Goal: Information Seeking & Learning: Learn about a topic

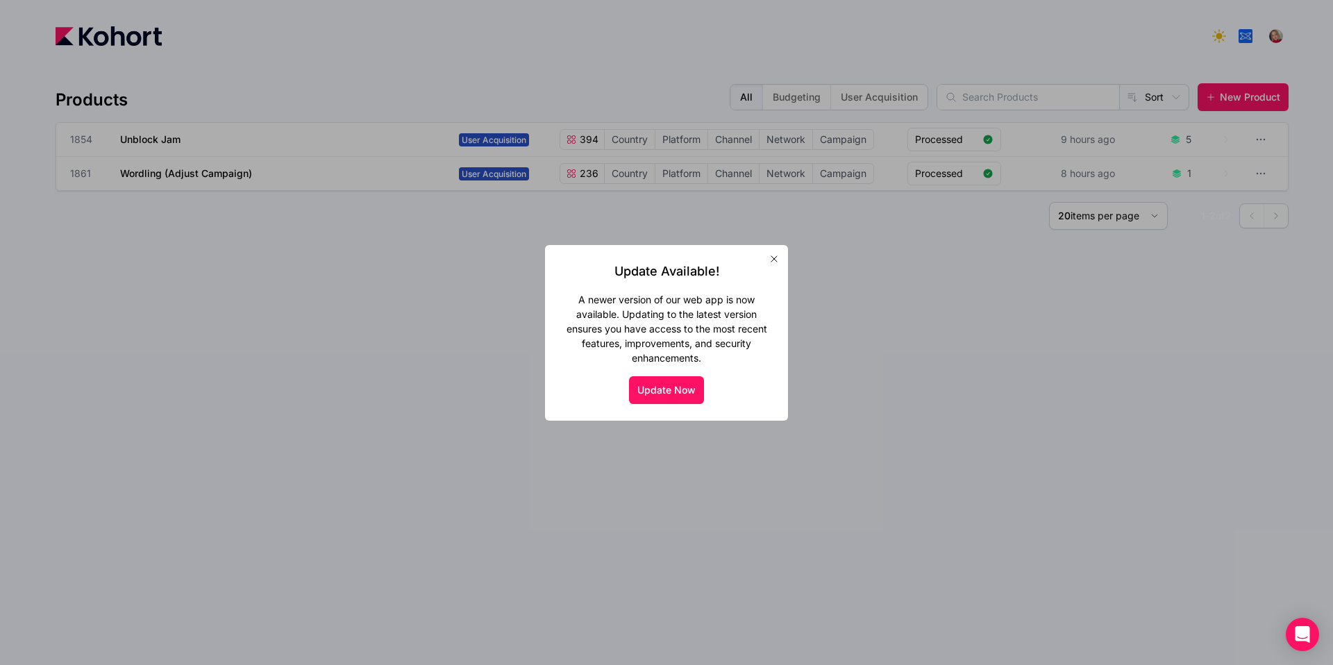
click at [773, 259] on icon "button" at bounding box center [774, 259] width 6 height 6
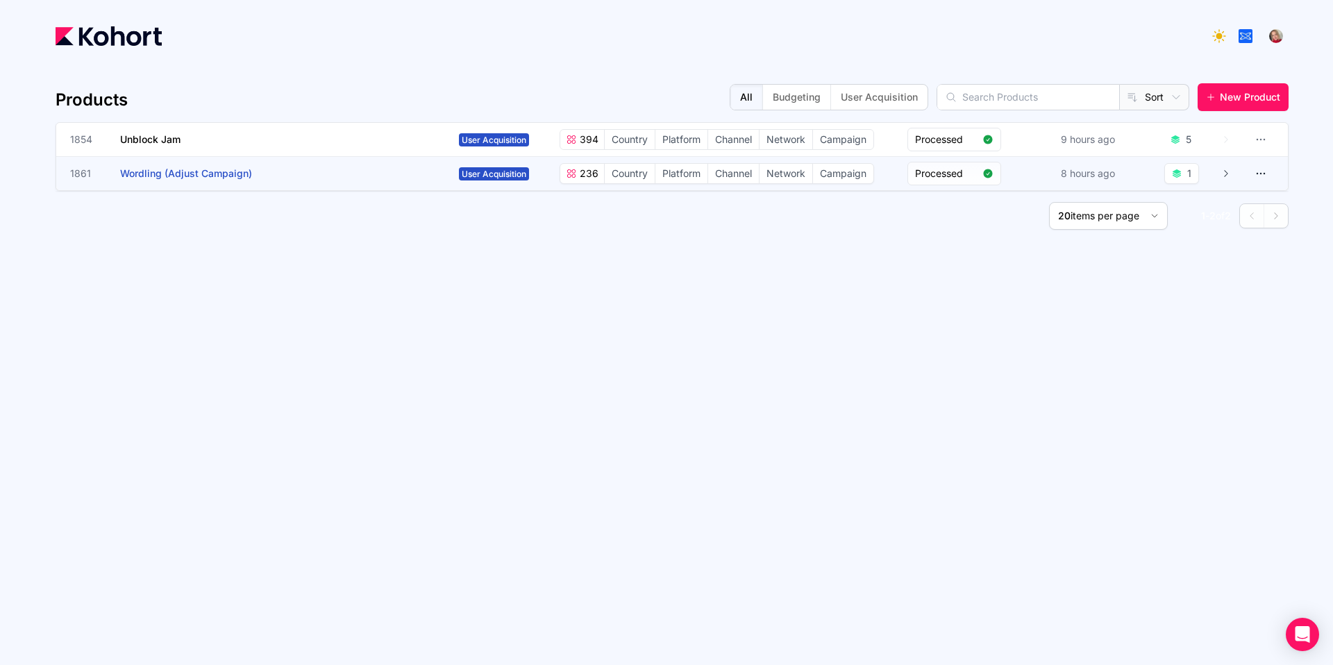
click at [380, 177] on app-overlay-popup "1861 Wordling (Adjust Campaign)" at bounding box center [261, 173] width 383 height 33
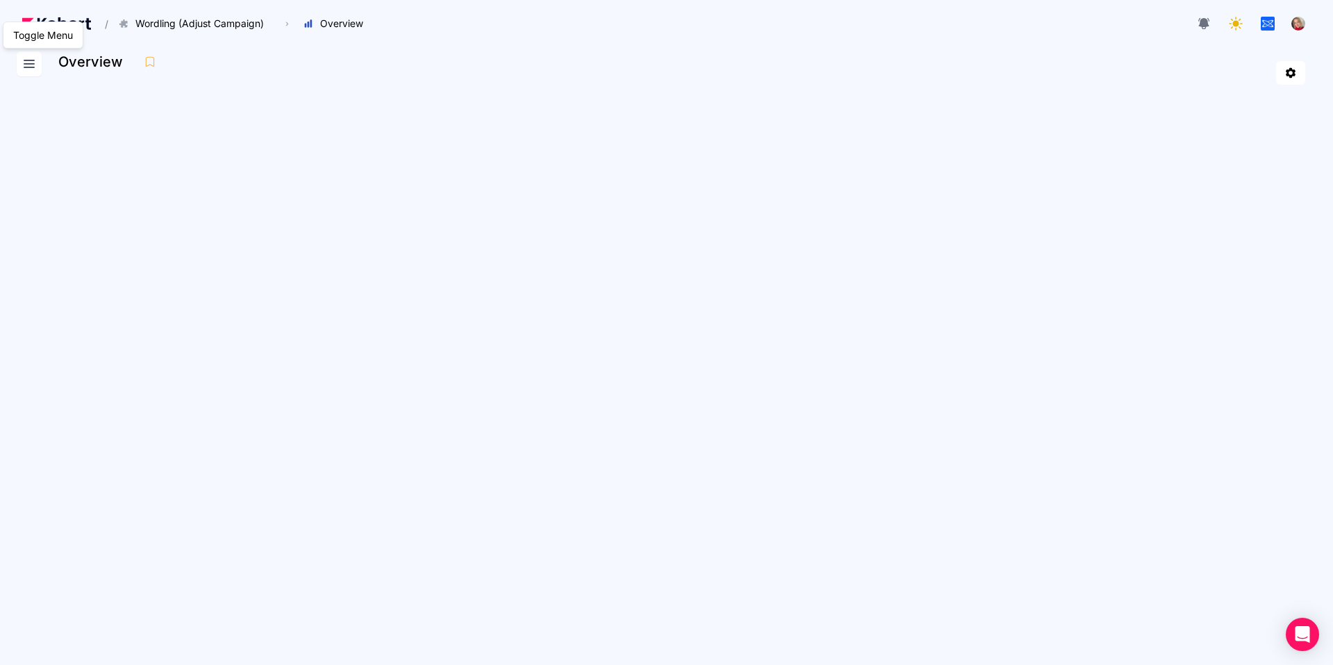
click at [35, 65] on icon at bounding box center [29, 64] width 17 height 17
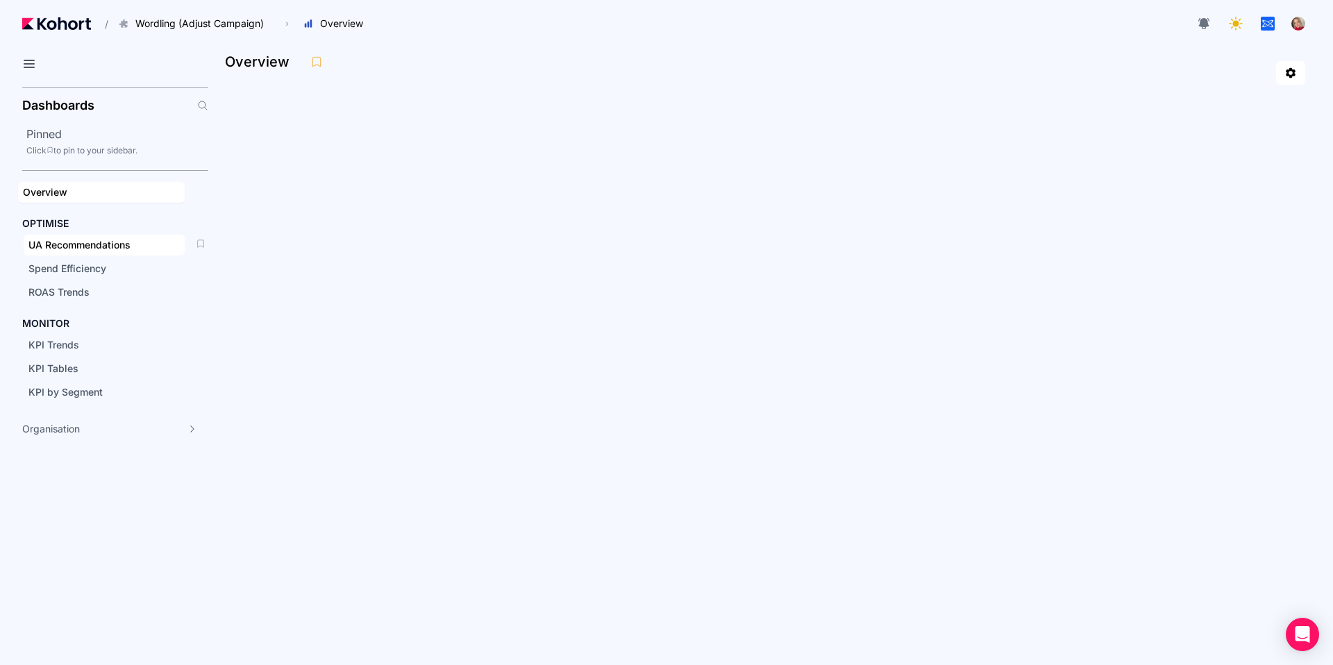
click at [84, 244] on span "UA Recommendations" at bounding box center [79, 245] width 102 height 12
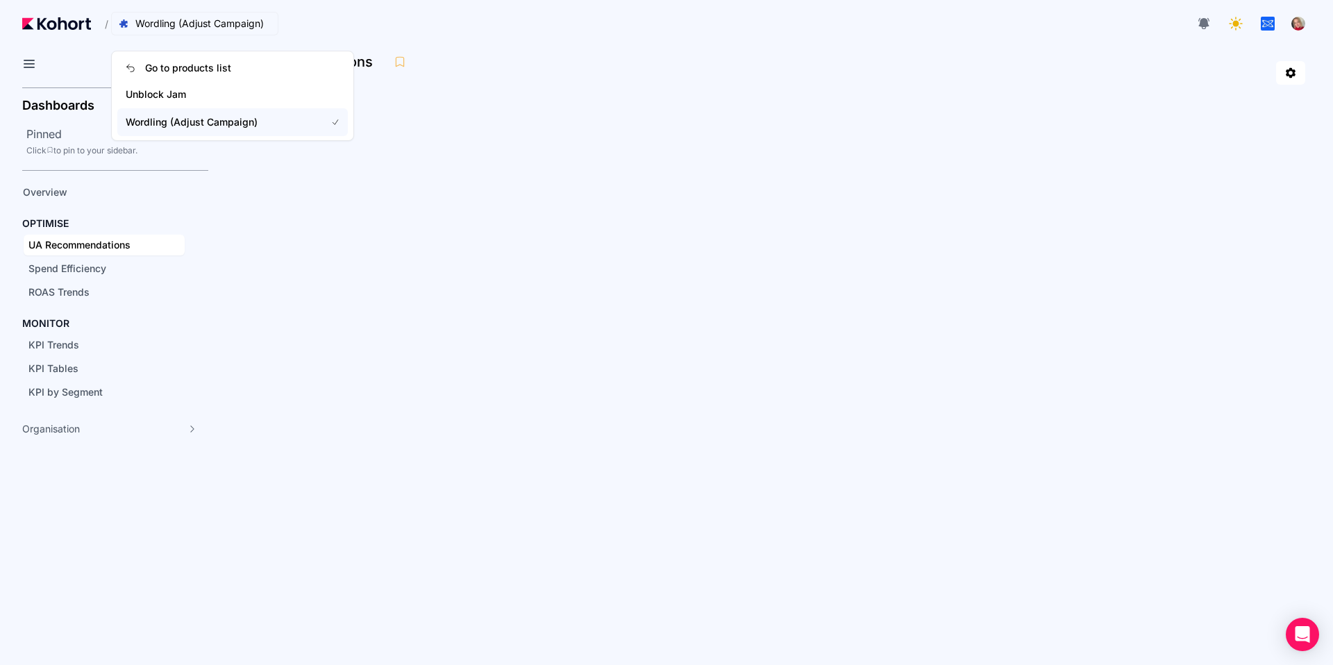
click at [154, 17] on span "Wordling (Adjust Campaign)" at bounding box center [199, 24] width 128 height 14
click at [155, 69] on span "Go to products list" at bounding box center [188, 68] width 86 height 14
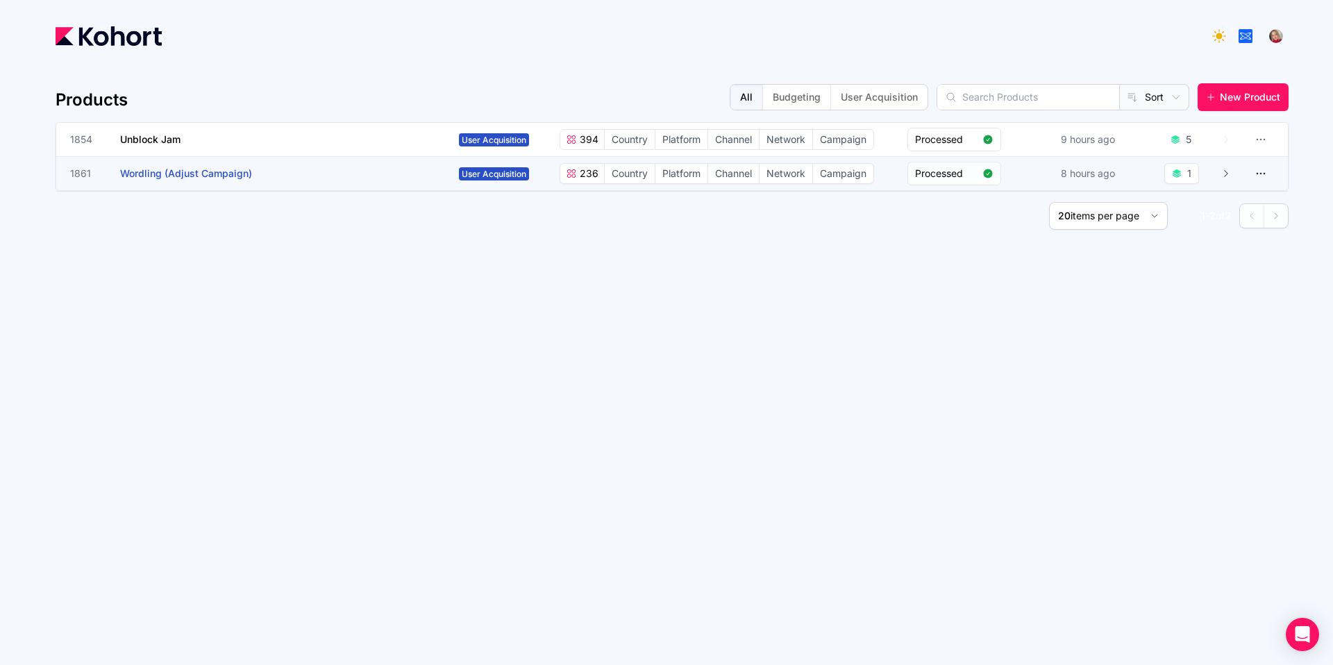
click at [1184, 174] on div "1" at bounding box center [1181, 173] width 35 height 21
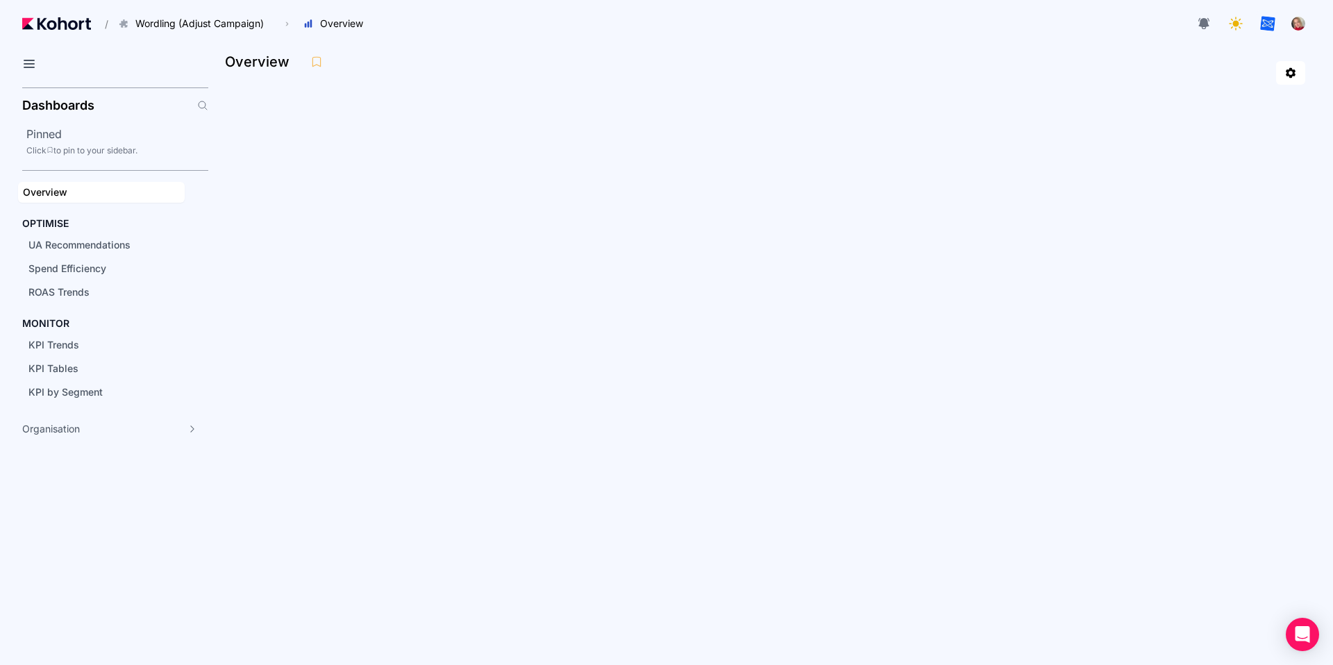
click at [1272, 21] on img "button" at bounding box center [1267, 23] width 15 height 15
click at [99, 287] on div "ROAS Trends" at bounding box center [103, 292] width 151 height 14
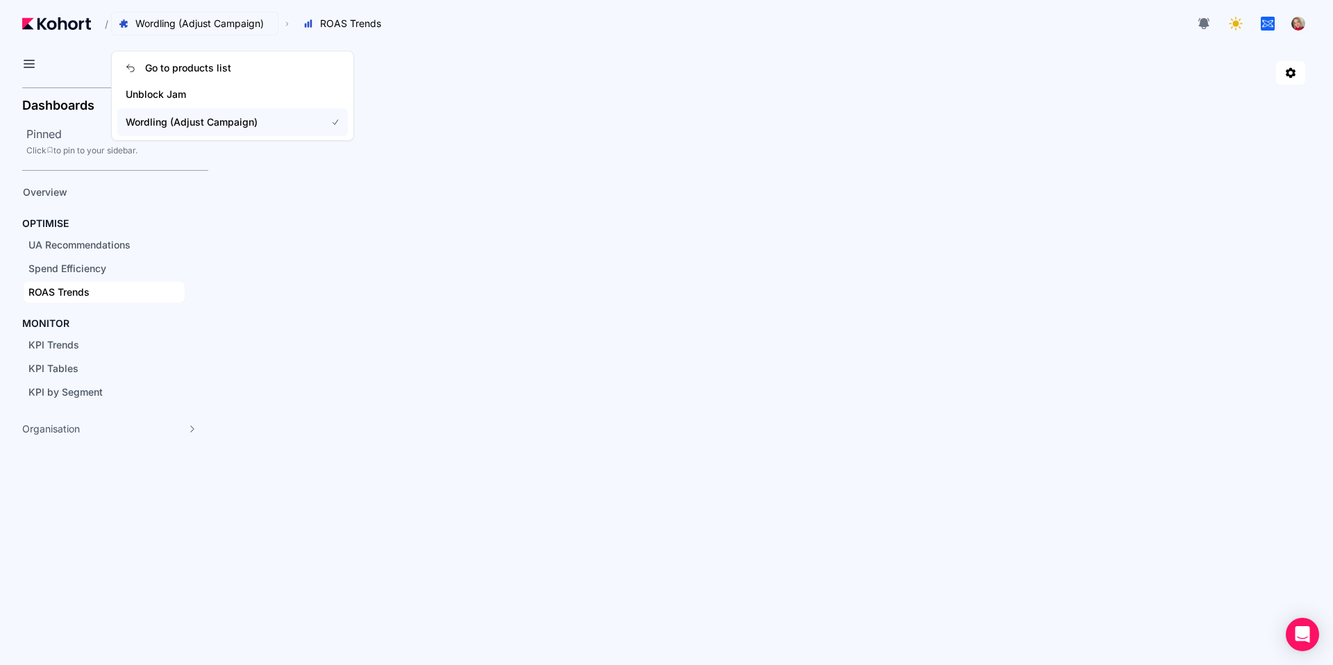
click at [170, 26] on span "Wordling (Adjust Campaign)" at bounding box center [199, 24] width 128 height 14
click at [162, 90] on span "Unblock Jam" at bounding box center [217, 94] width 183 height 14
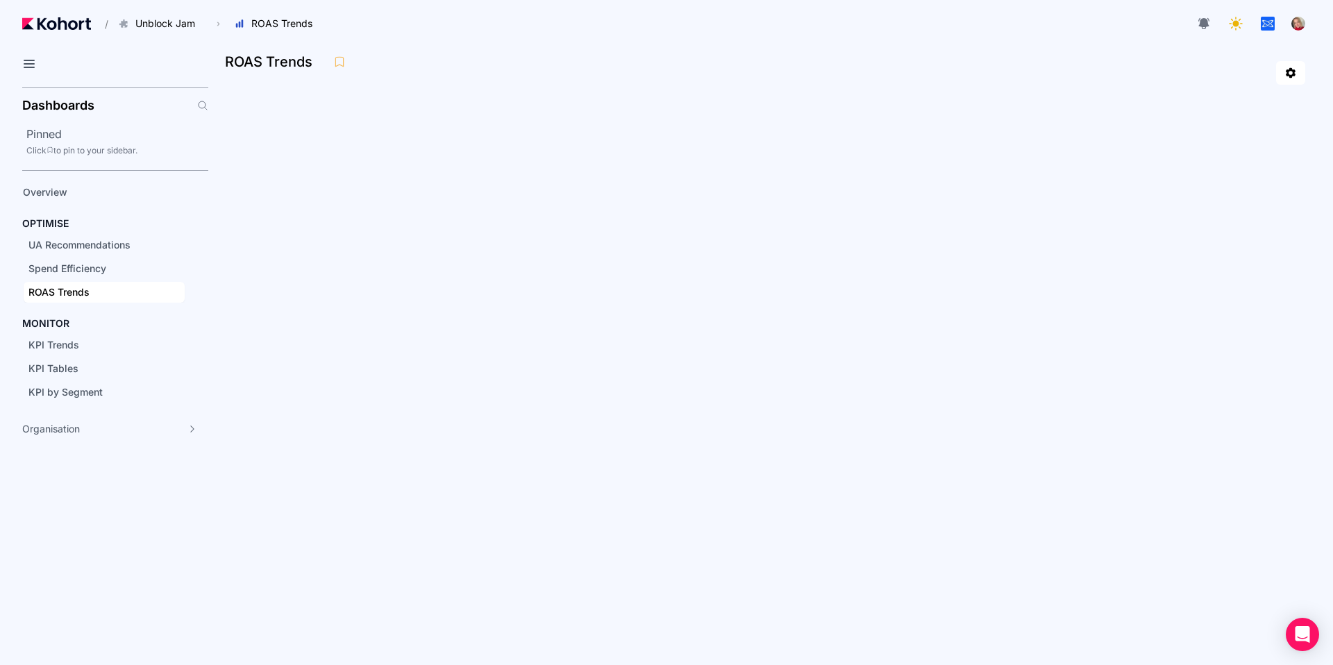
click at [76, 27] on img at bounding box center [56, 23] width 69 height 12
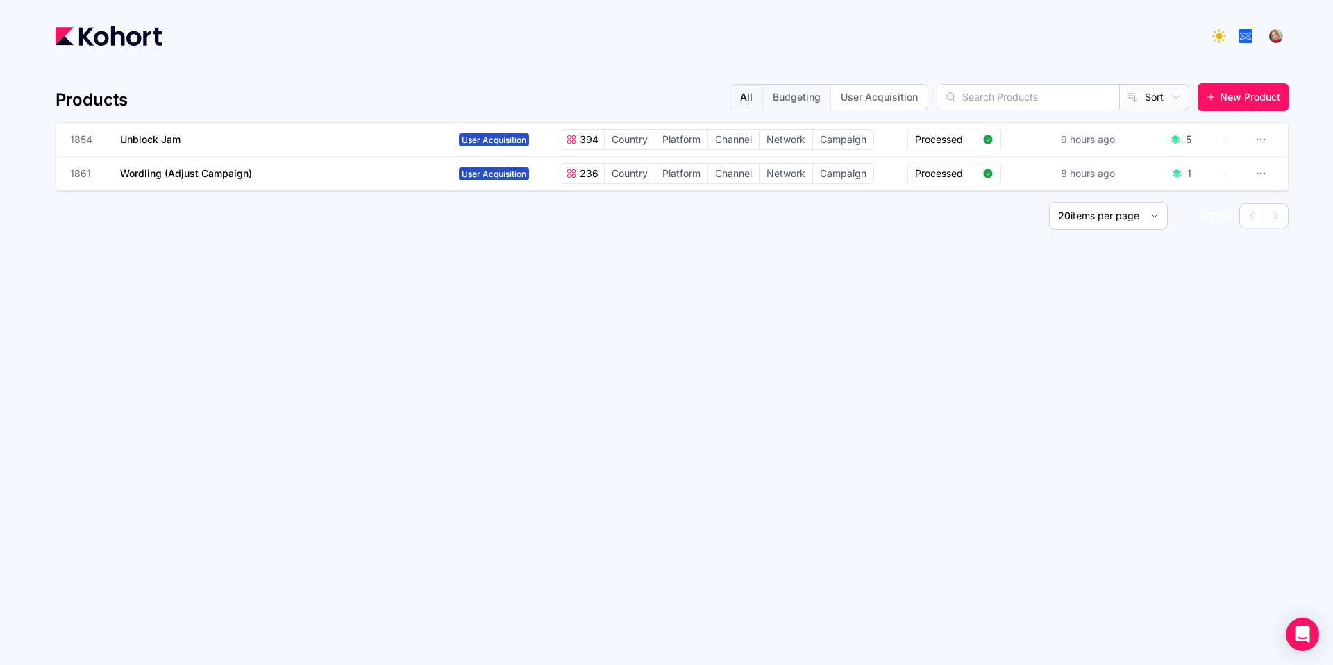
click at [830, 92] on button "Budgeting" at bounding box center [796, 97] width 68 height 25
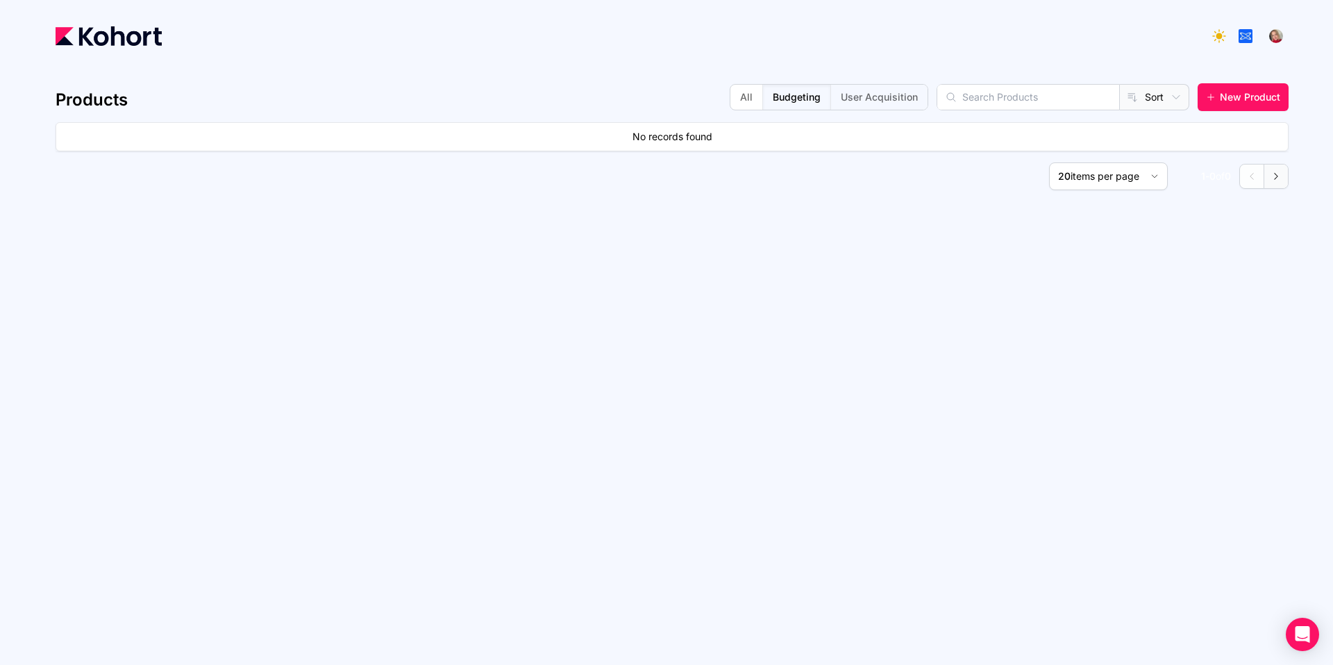
click at [907, 92] on button "User Acquisition" at bounding box center [878, 97] width 97 height 25
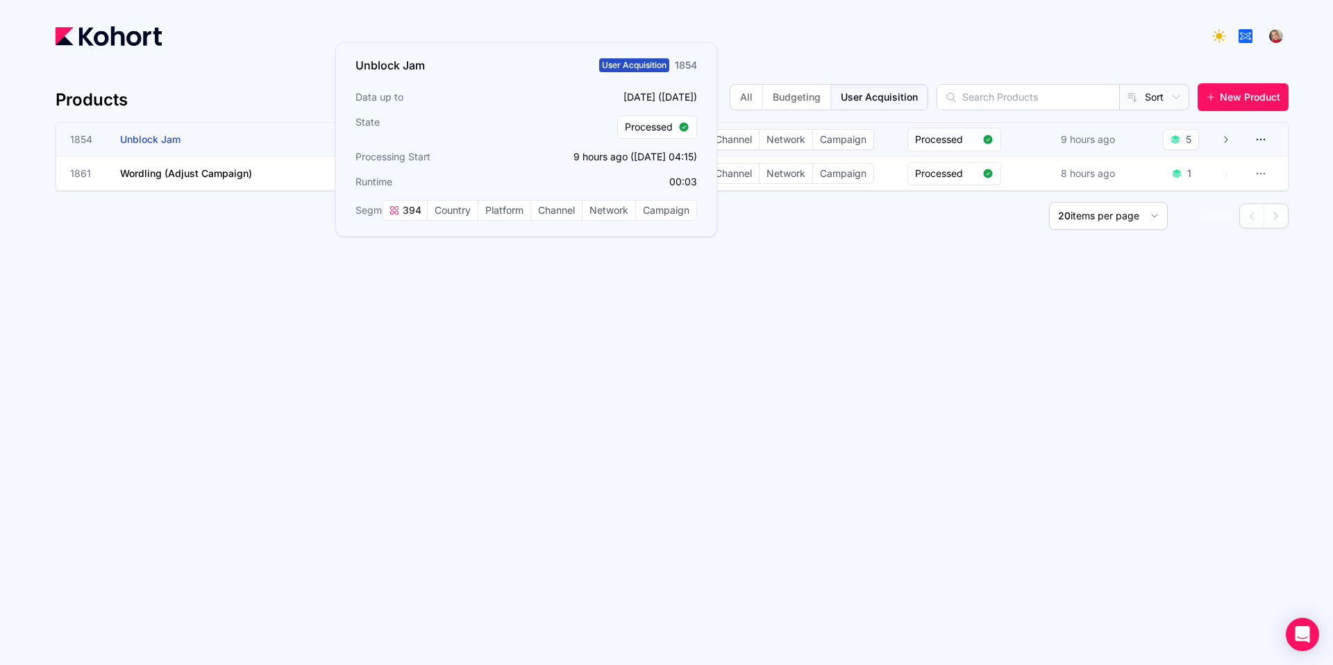
click at [236, 138] on h3 "Unblock Jam" at bounding box center [224, 139] width 208 height 33
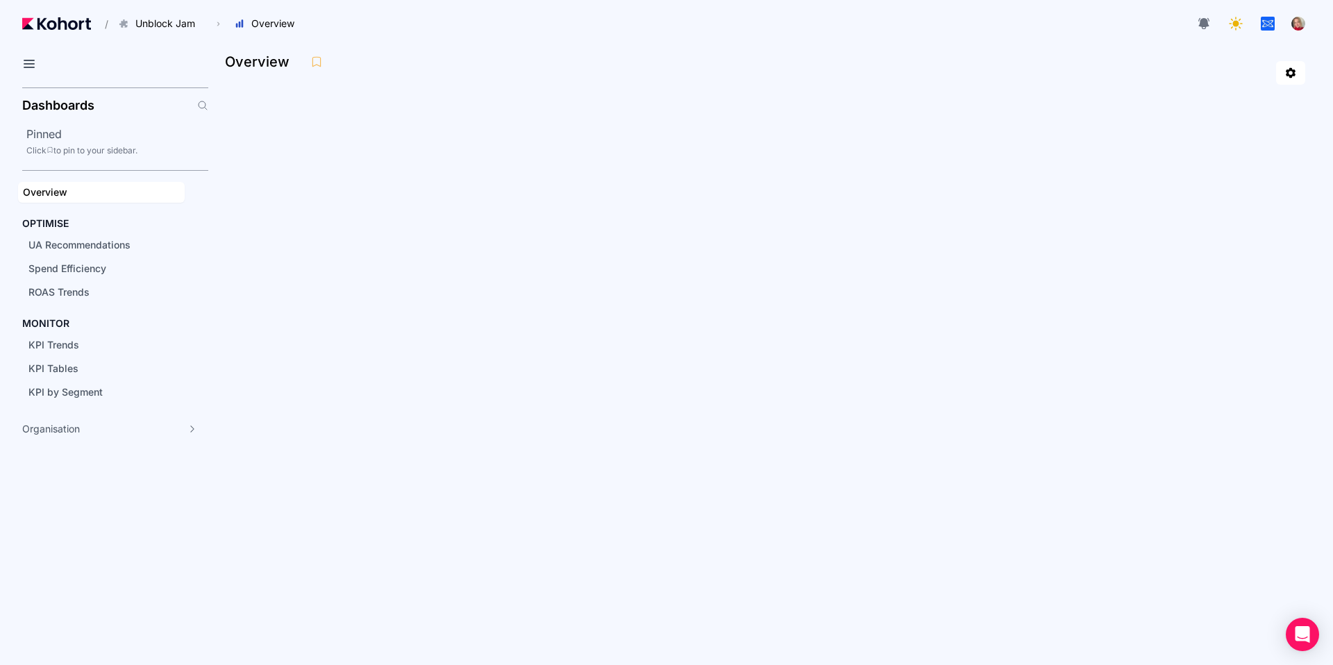
click at [1300, 26] on div "button" at bounding box center [1298, 23] width 15 height 15
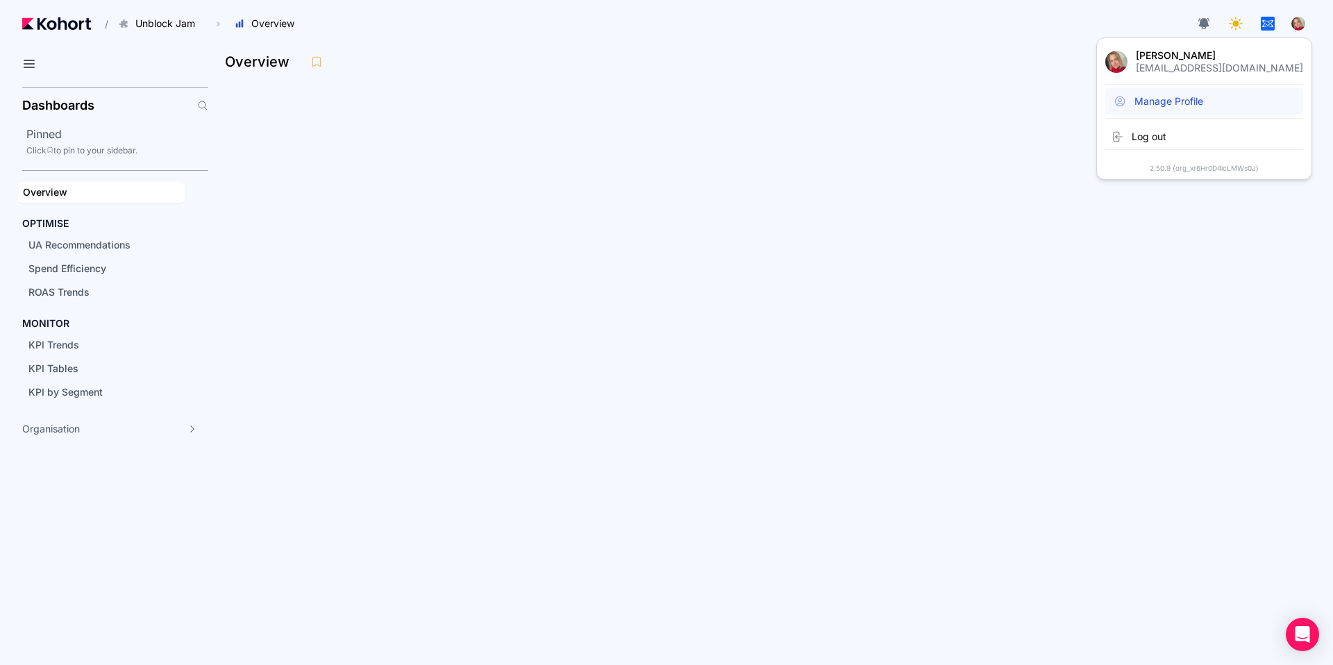
click at [1203, 106] on span "Manage Profile" at bounding box center [1168, 101] width 69 height 14
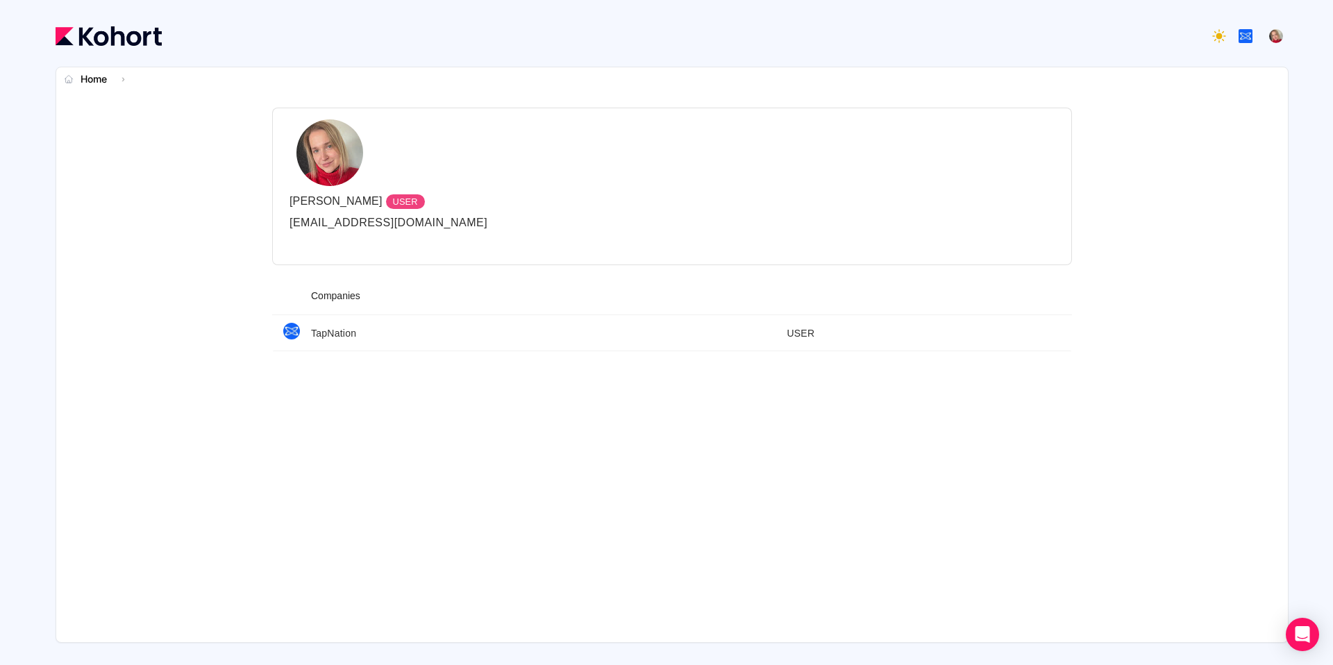
click at [72, 36] on img at bounding box center [109, 35] width 106 height 19
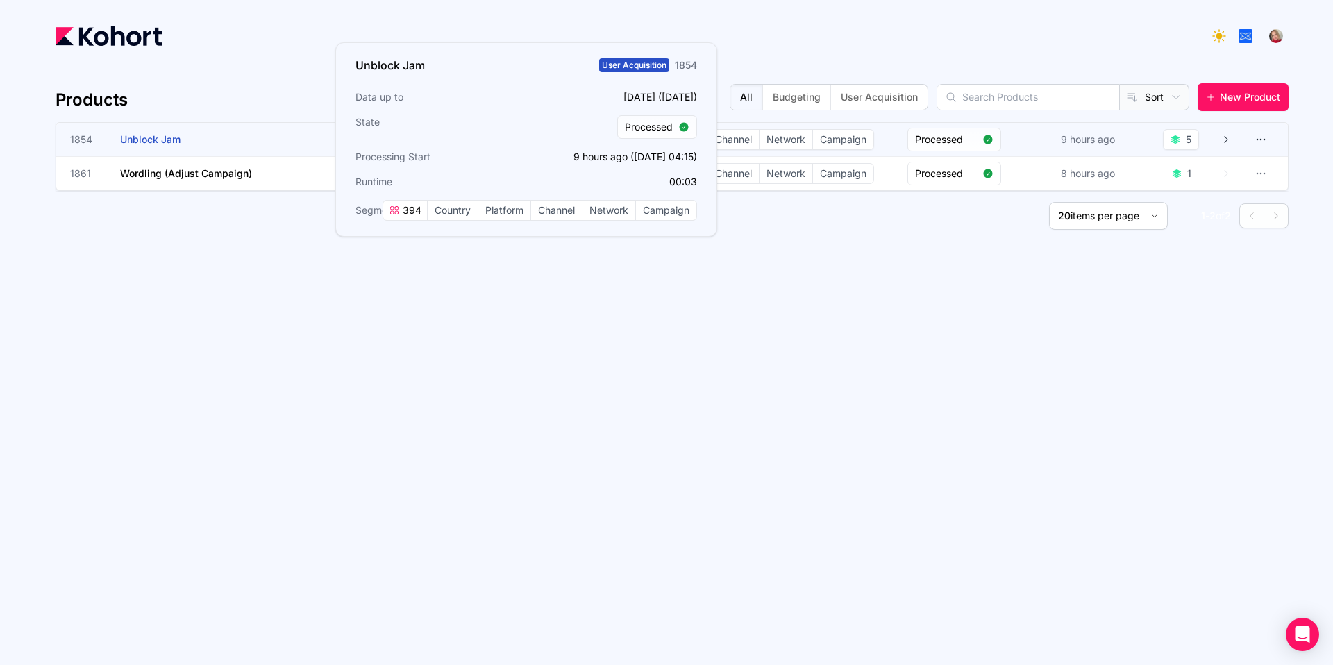
click at [102, 142] on span "1854" at bounding box center [86, 140] width 33 height 14
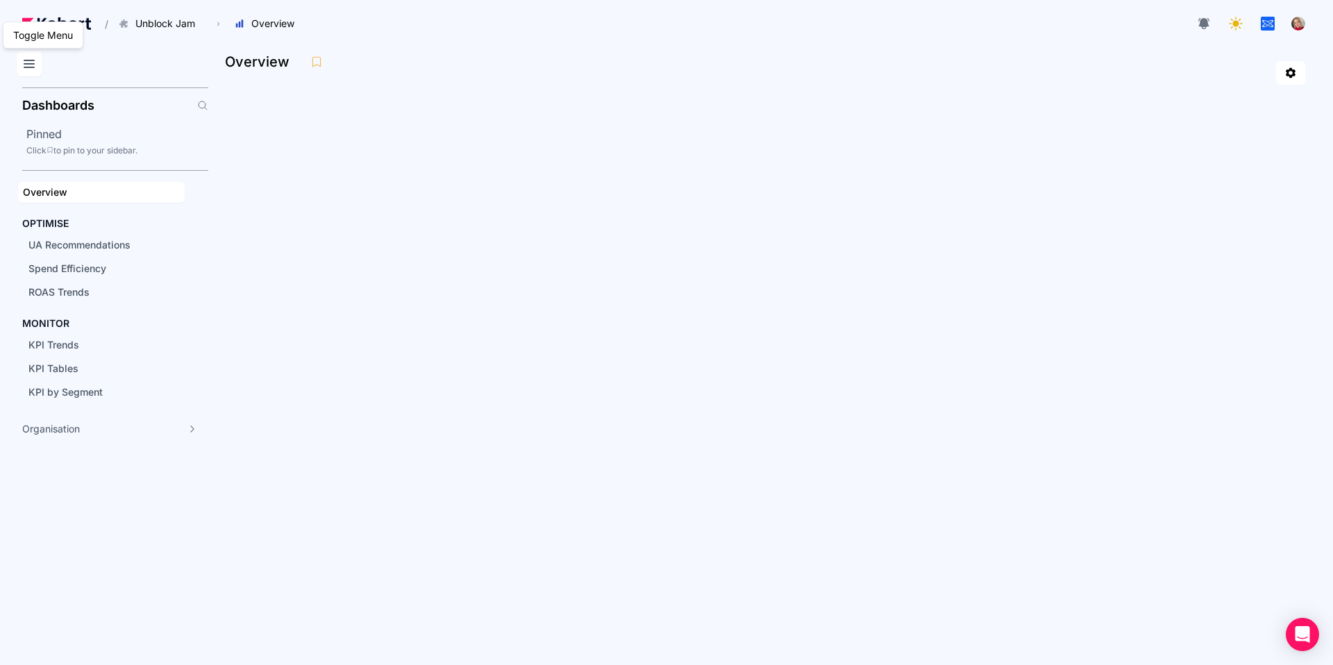
click at [30, 62] on icon at bounding box center [29, 64] width 17 height 17
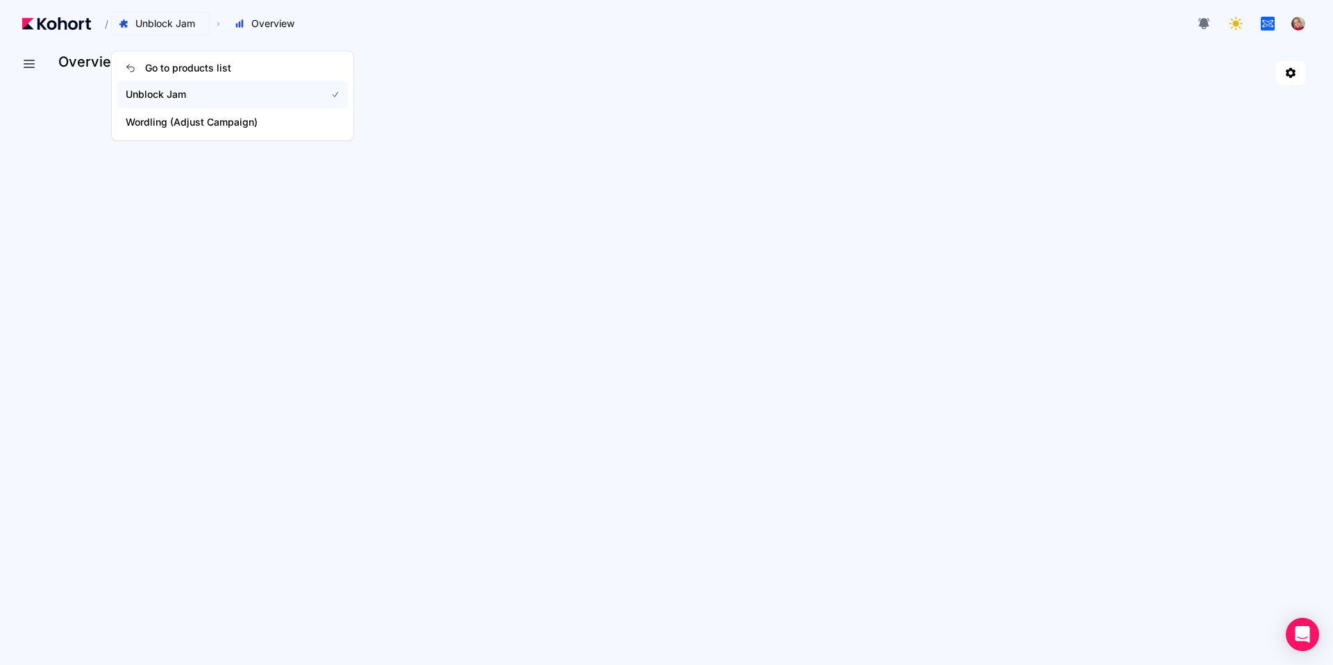
click at [121, 22] on icon at bounding box center [123, 23] width 8 height 8
click at [128, 62] on link "Go to products list" at bounding box center [232, 68] width 230 height 25
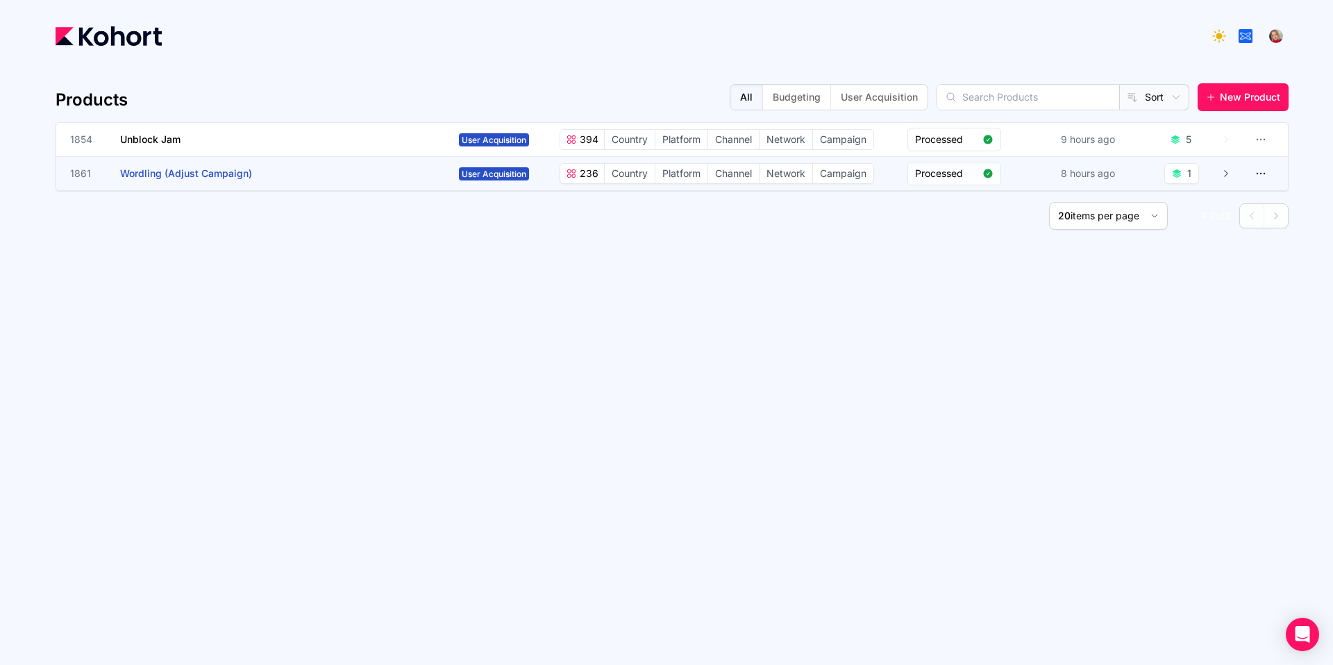
click at [1054, 174] on div "8 hours ago" at bounding box center [1075, 173] width 83 height 19
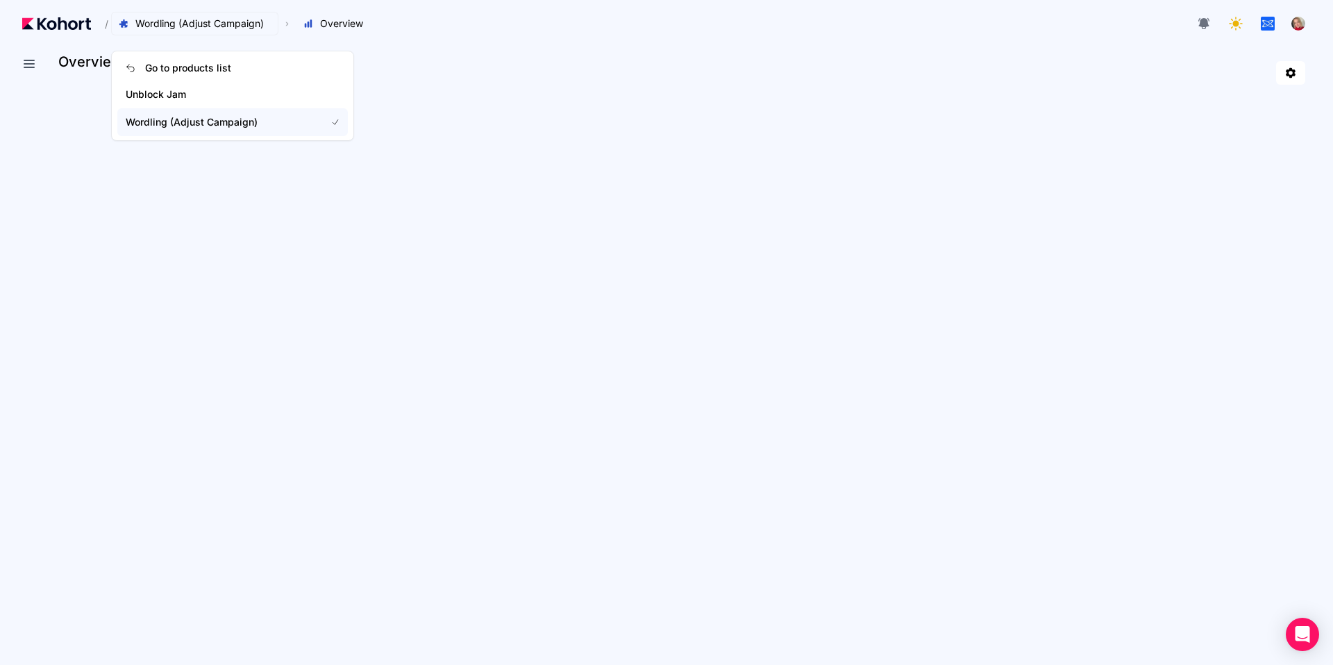
click at [180, 22] on span "Wordling (Adjust Campaign)" at bounding box center [199, 24] width 128 height 14
click at [119, 26] on icon at bounding box center [124, 24] width 10 height 10
click at [131, 63] on icon at bounding box center [131, 68] width 10 height 10
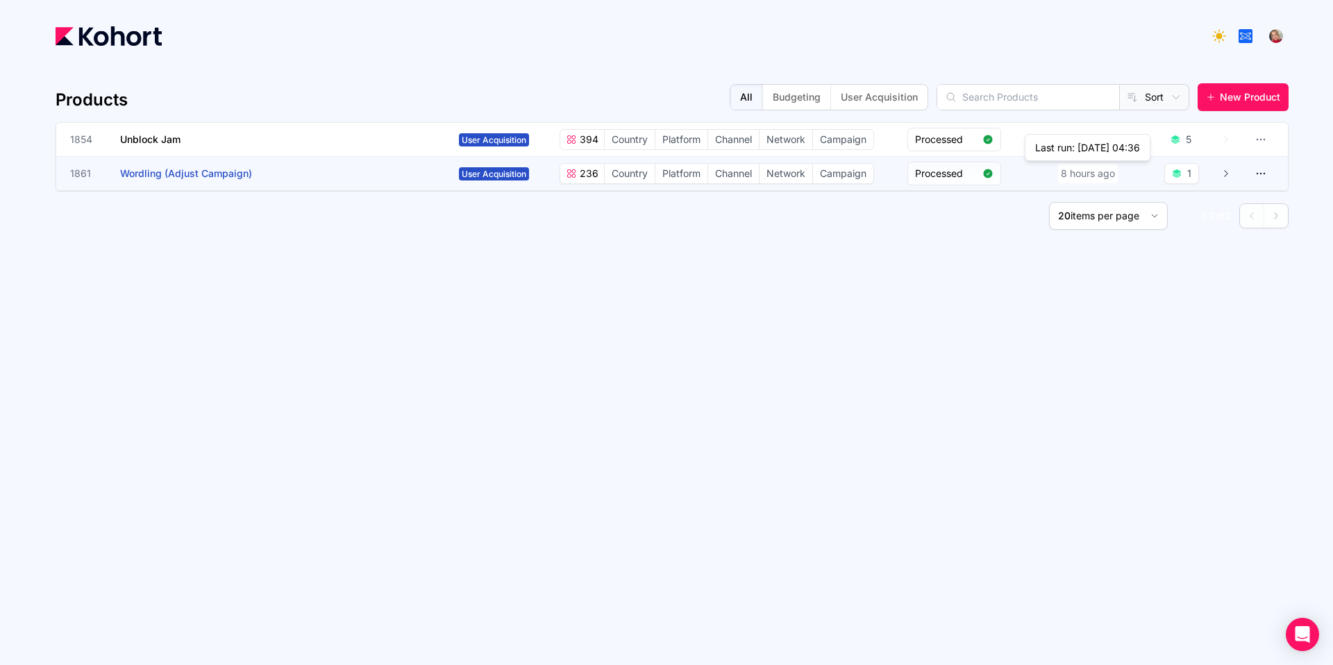
click at [1116, 172] on div "8 hours ago" at bounding box center [1088, 173] width 60 height 19
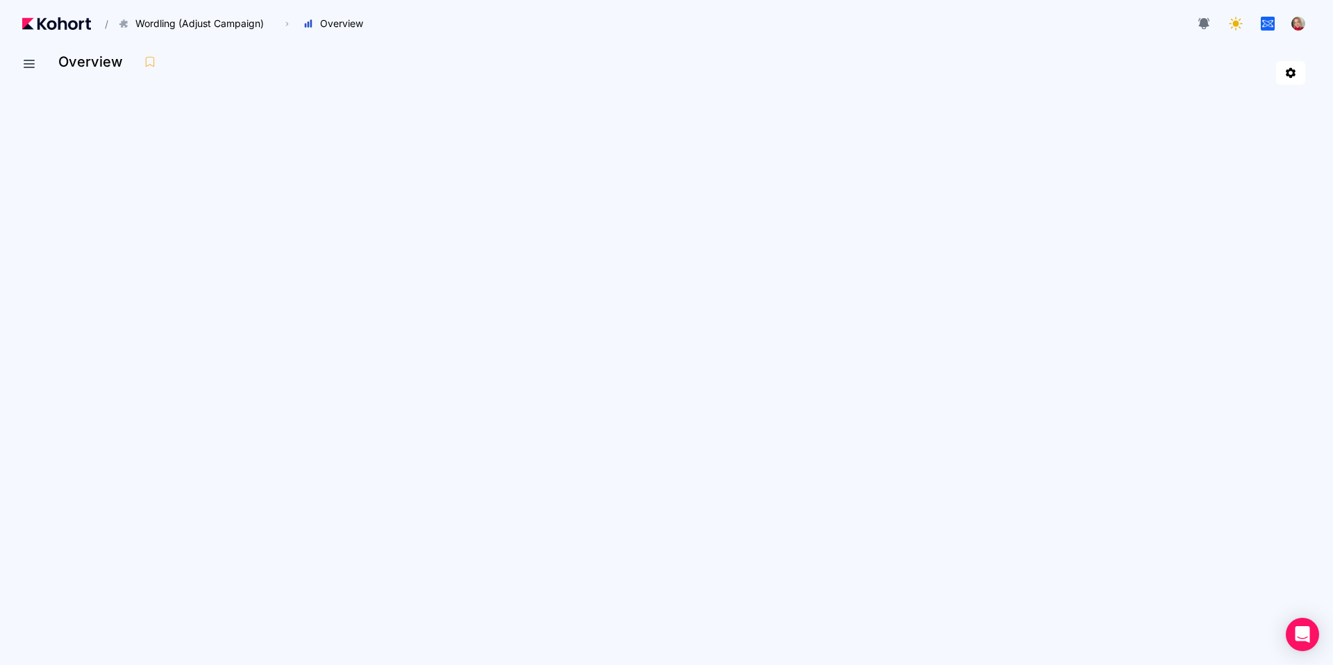
click at [1298, 22] on div "button" at bounding box center [1298, 23] width 15 height 15
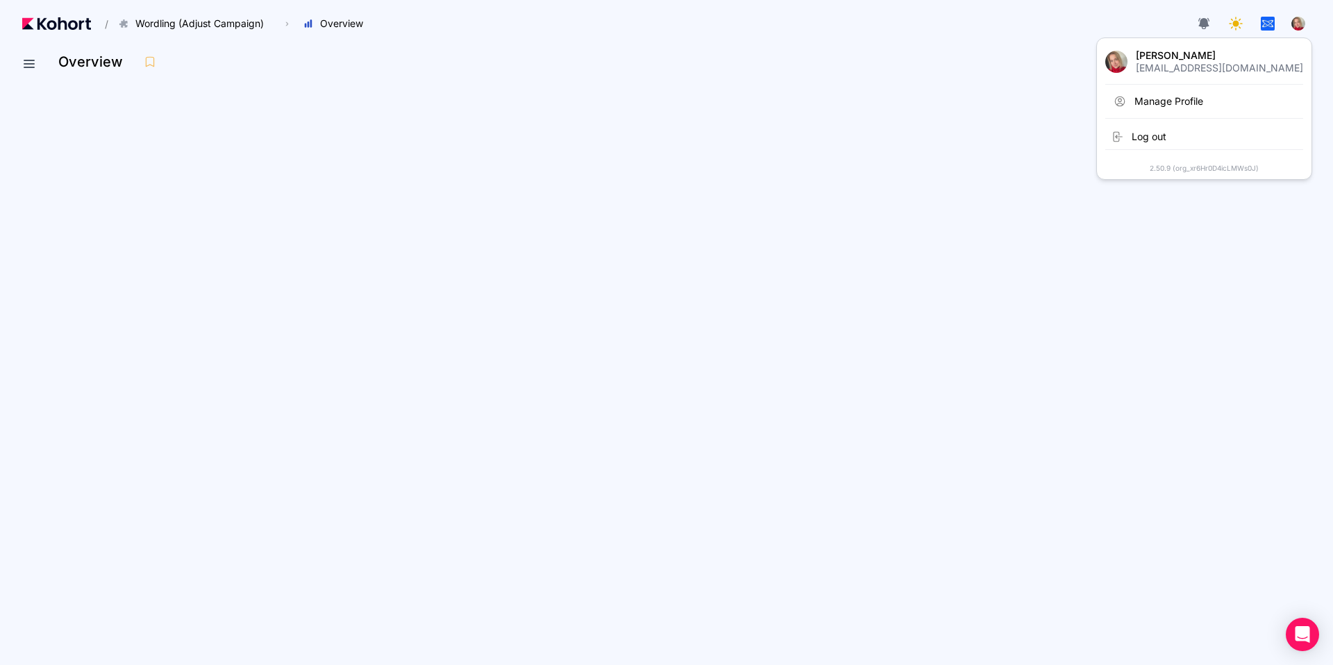
click at [1298, 22] on div "button" at bounding box center [1298, 23] width 15 height 15
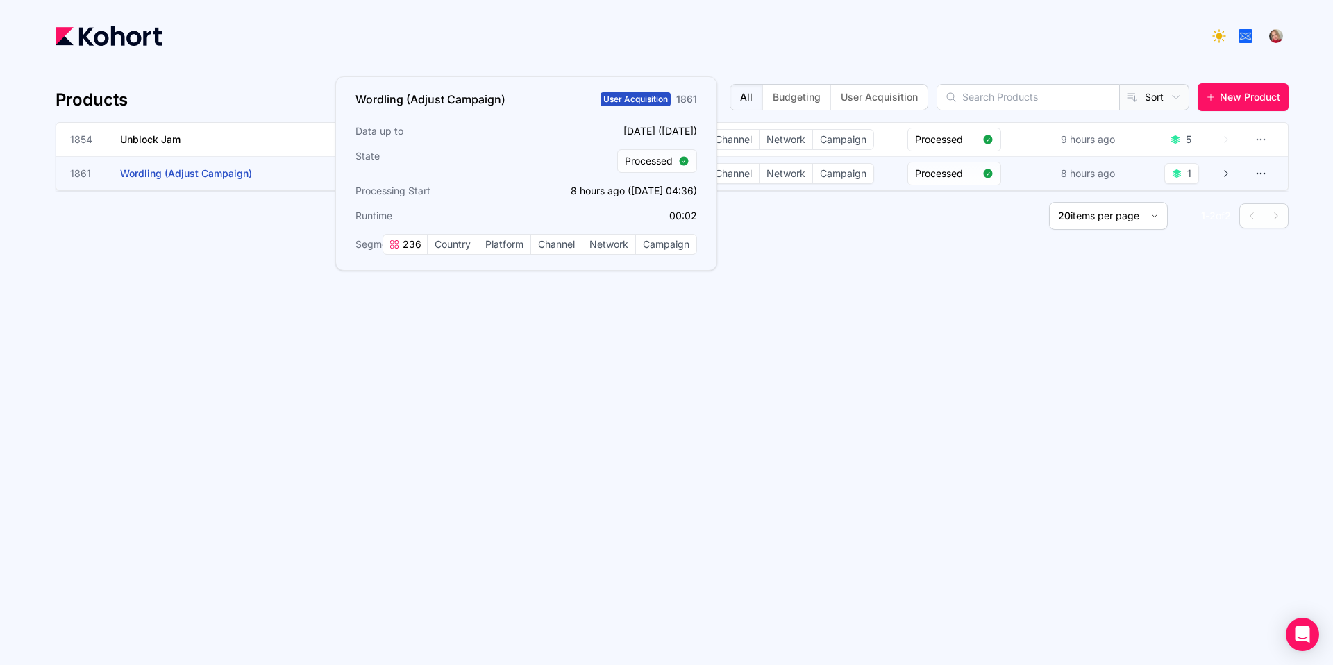
click at [291, 164] on h3 "Wordling (Adjust Campaign)" at bounding box center [224, 173] width 208 height 33
